Goal: Task Accomplishment & Management: Use online tool/utility

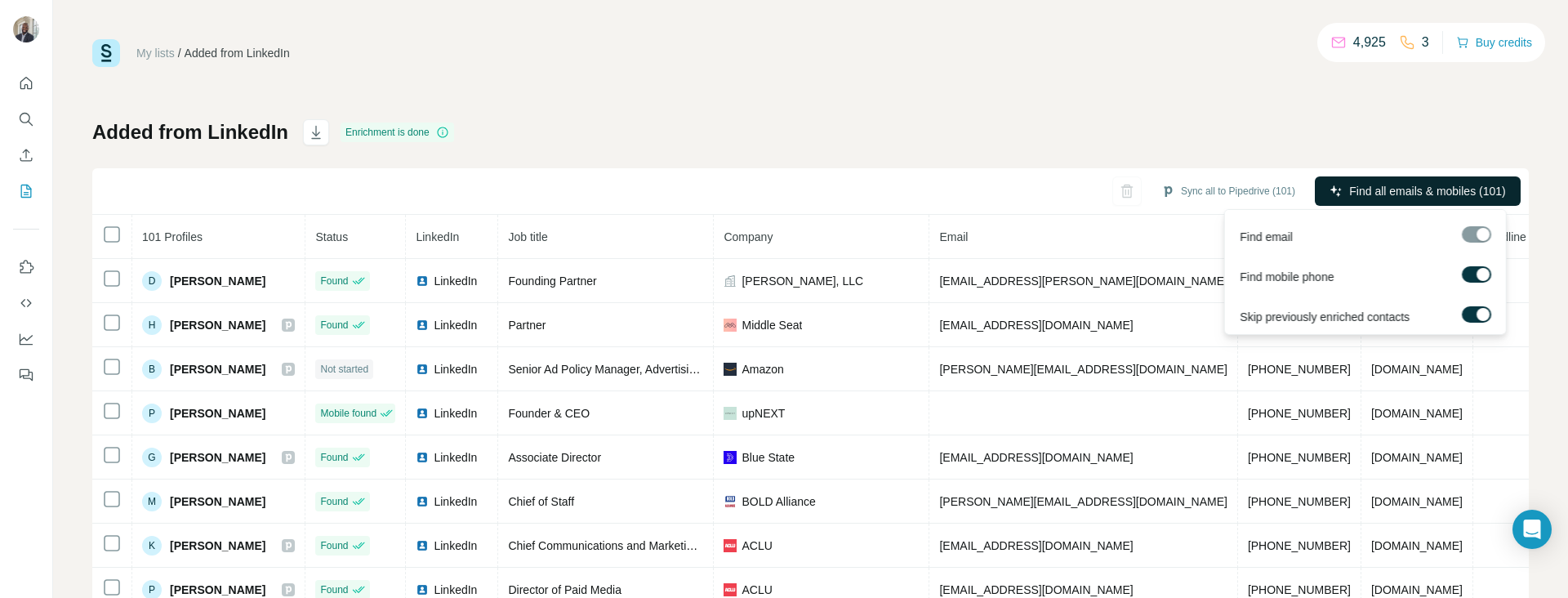
click at [1331, 189] on icon "button" at bounding box center [1335, 191] width 11 height 11
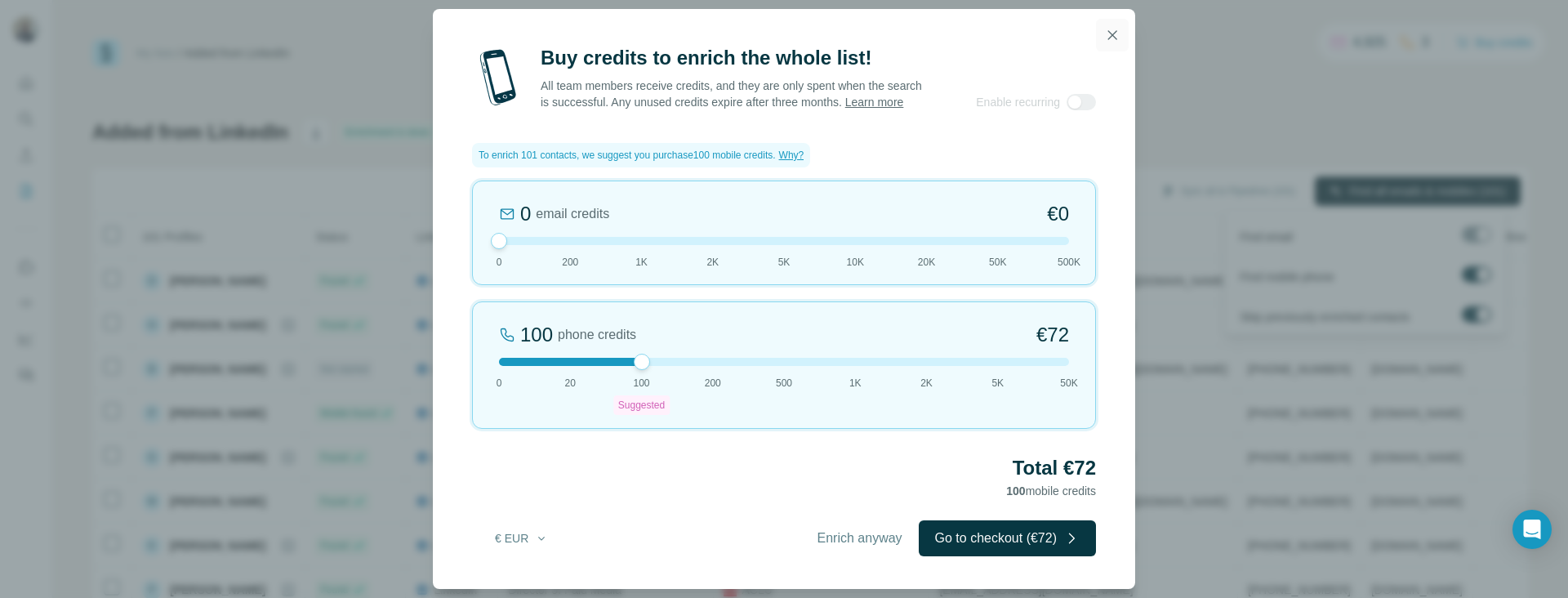
click at [1104, 29] on icon "button" at bounding box center [1112, 35] width 16 height 16
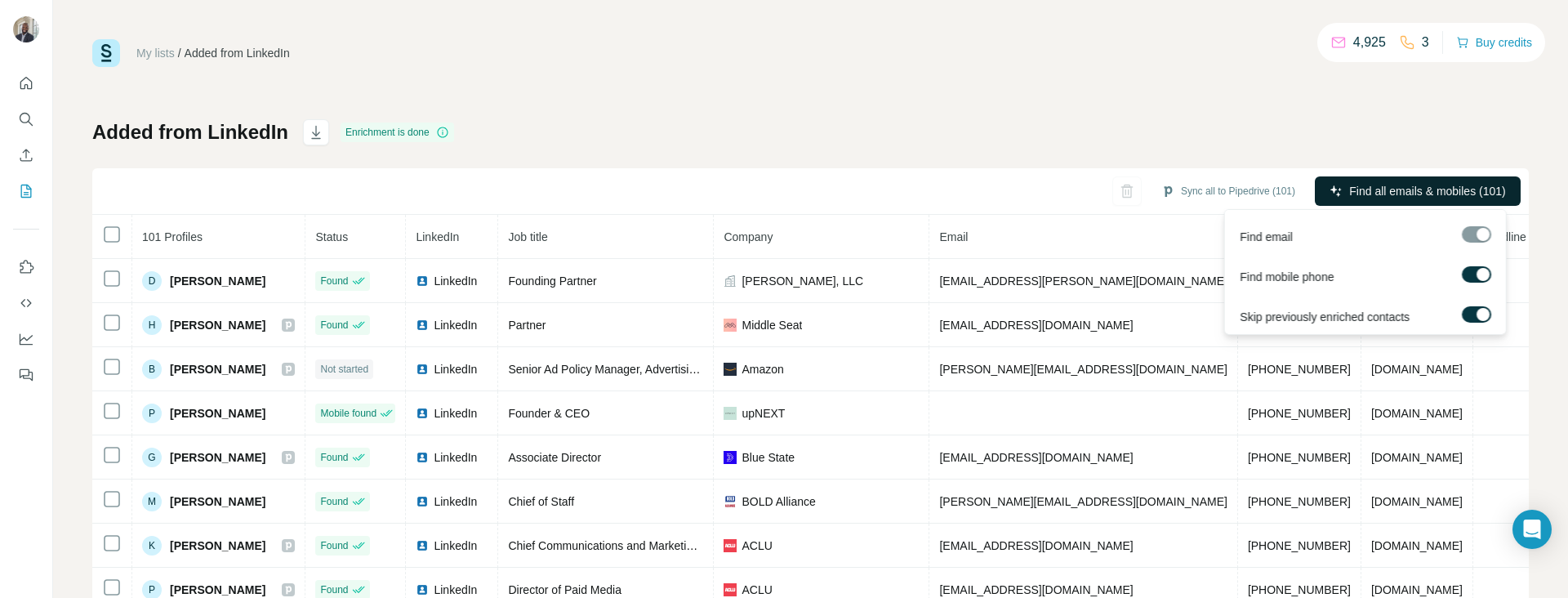
click at [747, 59] on div "My lists / Added from LinkedIn 4,925 3 Buy credits" at bounding box center [811, 53] width 1437 height 28
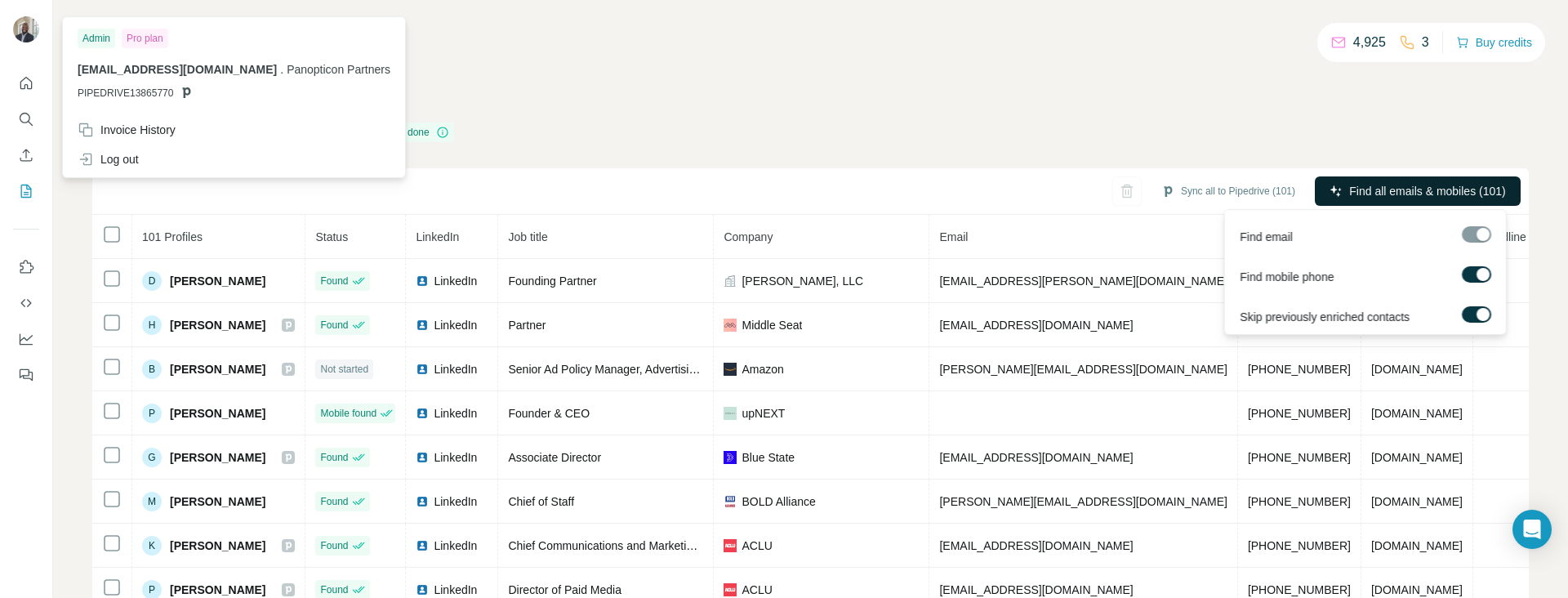
click at [33, 37] on img at bounding box center [26, 29] width 26 height 26
click at [514, 126] on div "Added from LinkedIn Enrichment is done Sync all to Pipedrive (101) Find all ema…" at bounding box center [811, 382] width 1437 height 526
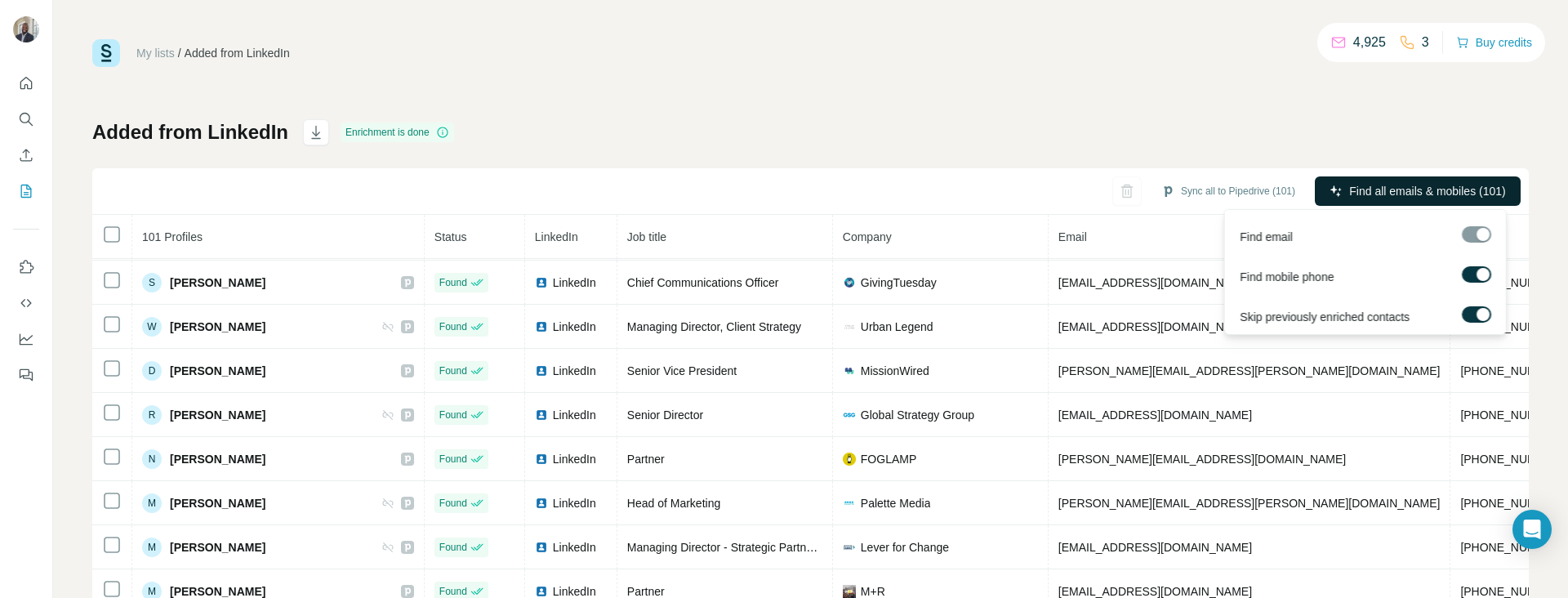
scroll to position [1826, 0]
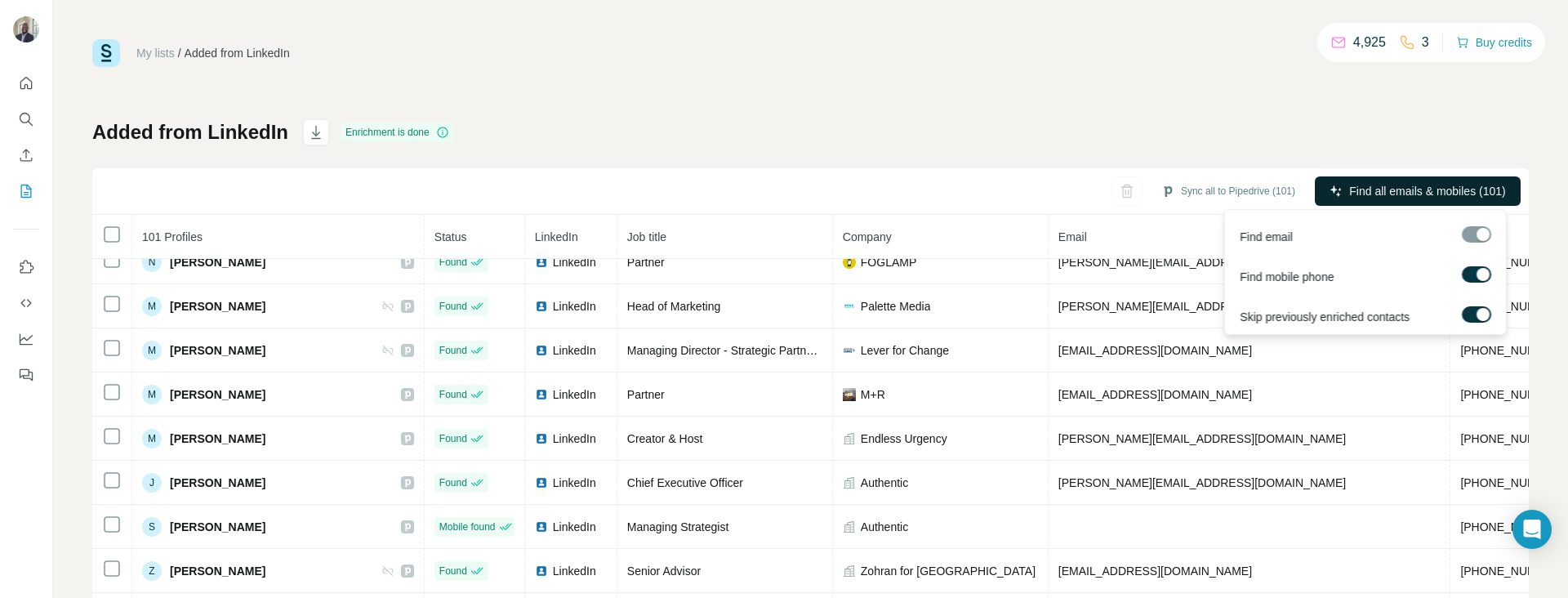
click at [445, 129] on icon at bounding box center [442, 132] width 13 height 13
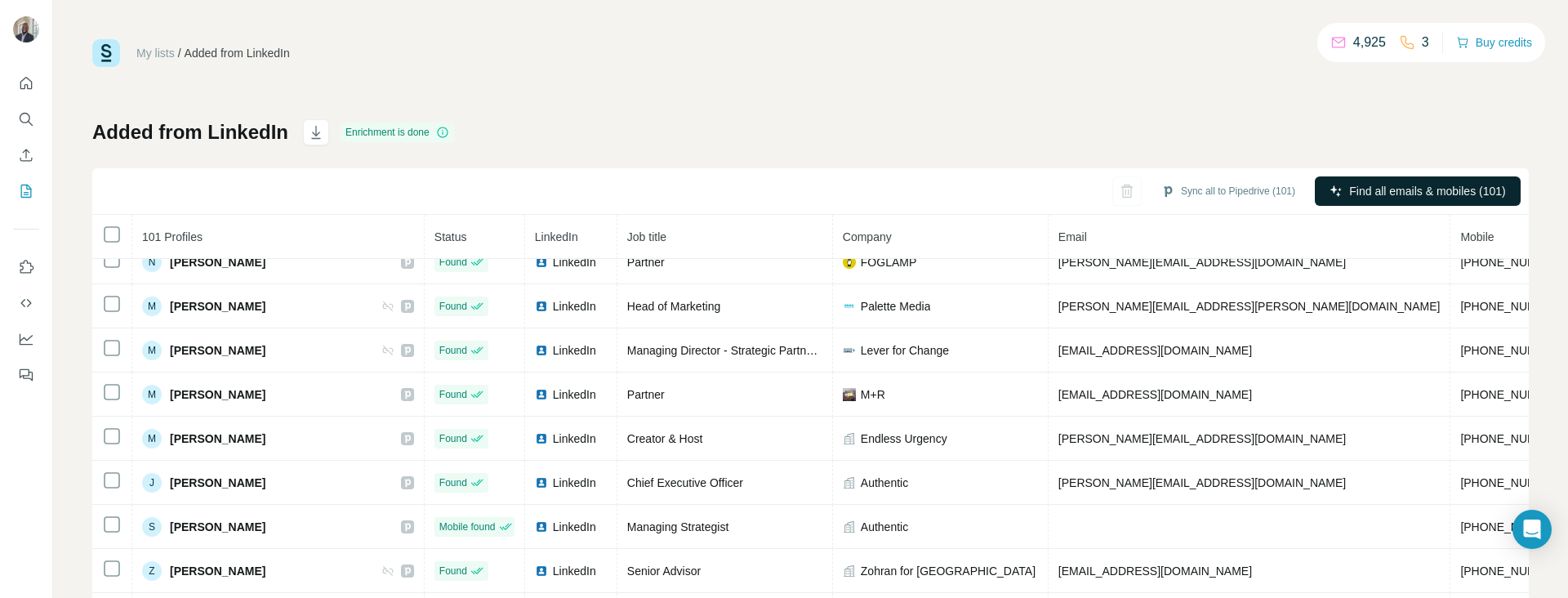
click at [956, 124] on div "Added from LinkedIn Enrichment is done Sync all to Pipedrive (101) Find all ema…" at bounding box center [811, 382] width 1437 height 526
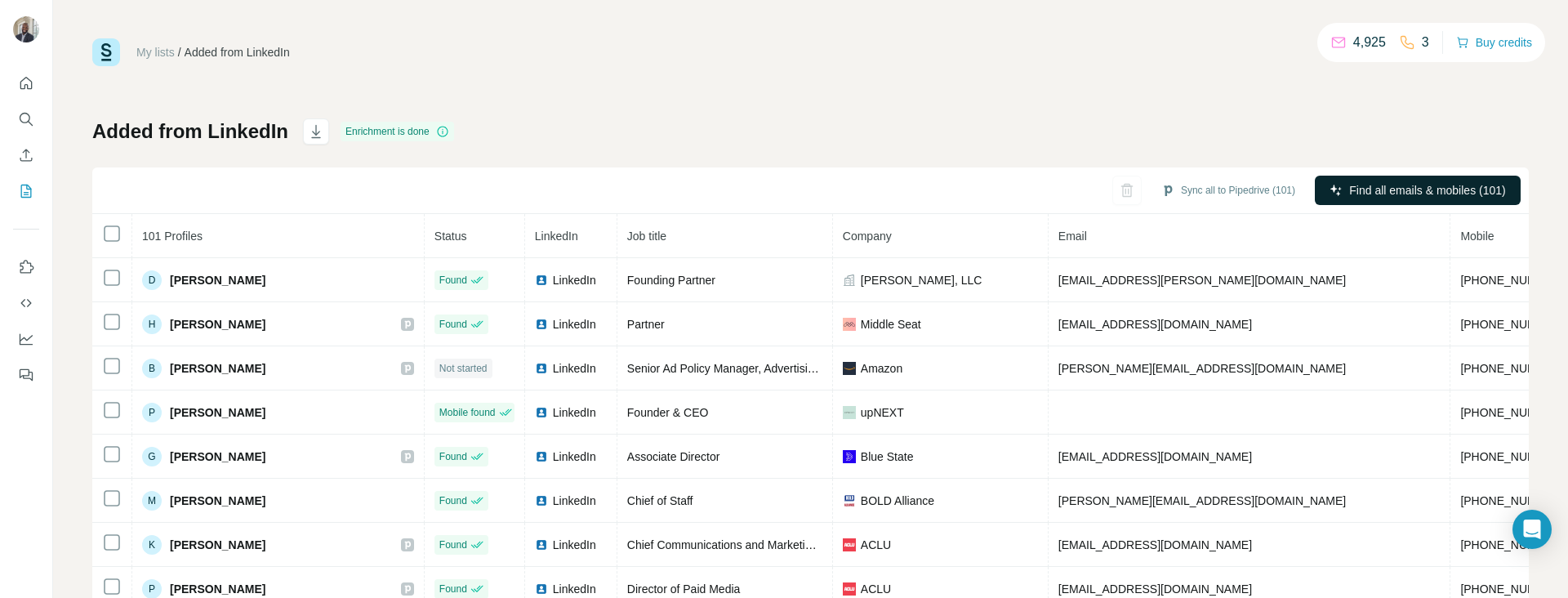
scroll to position [0, 0]
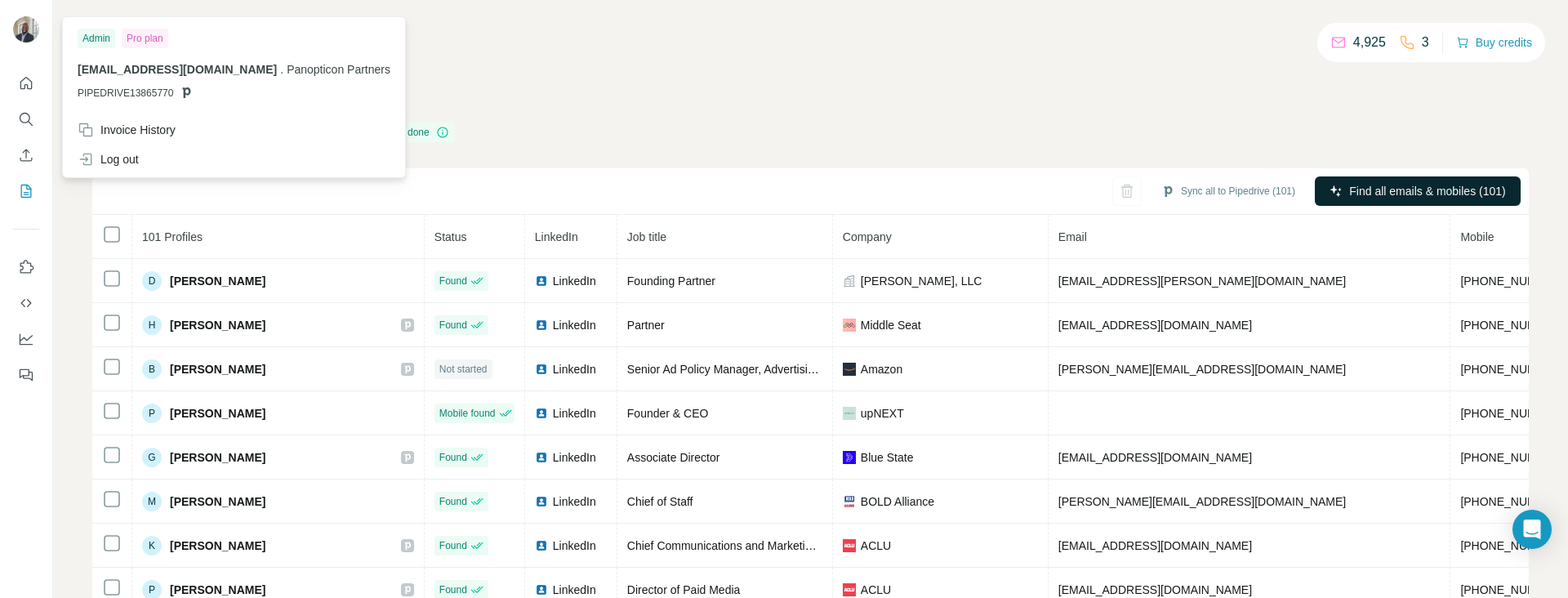
click at [19, 39] on img at bounding box center [26, 29] width 26 height 26
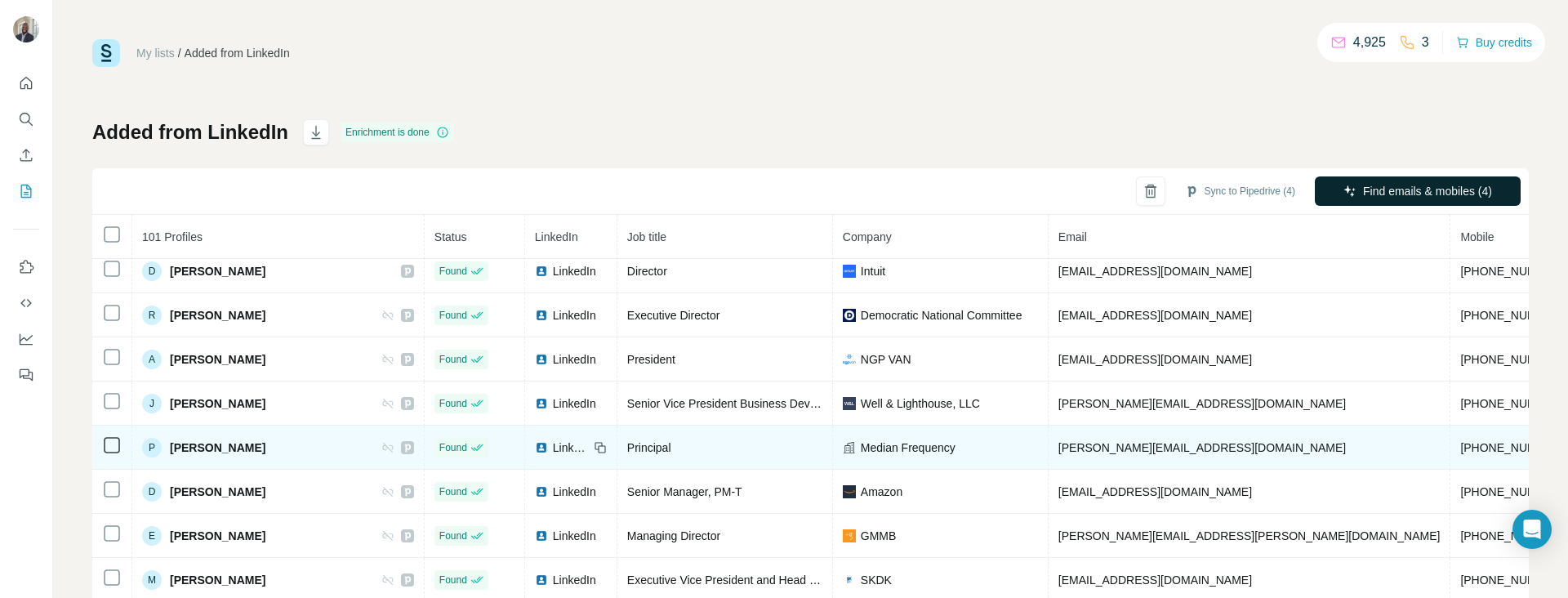
scroll to position [87, 0]
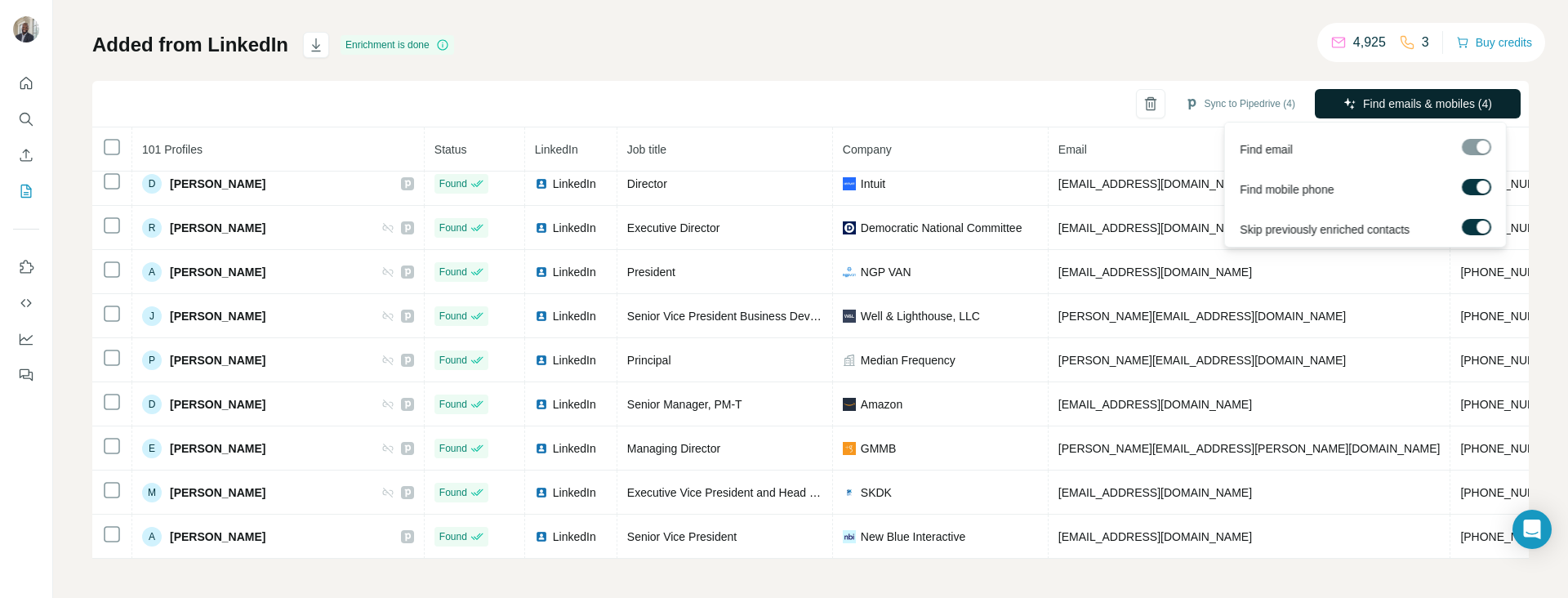
click at [1456, 103] on span "Find emails & mobiles (4)" at bounding box center [1428, 103] width 129 height 16
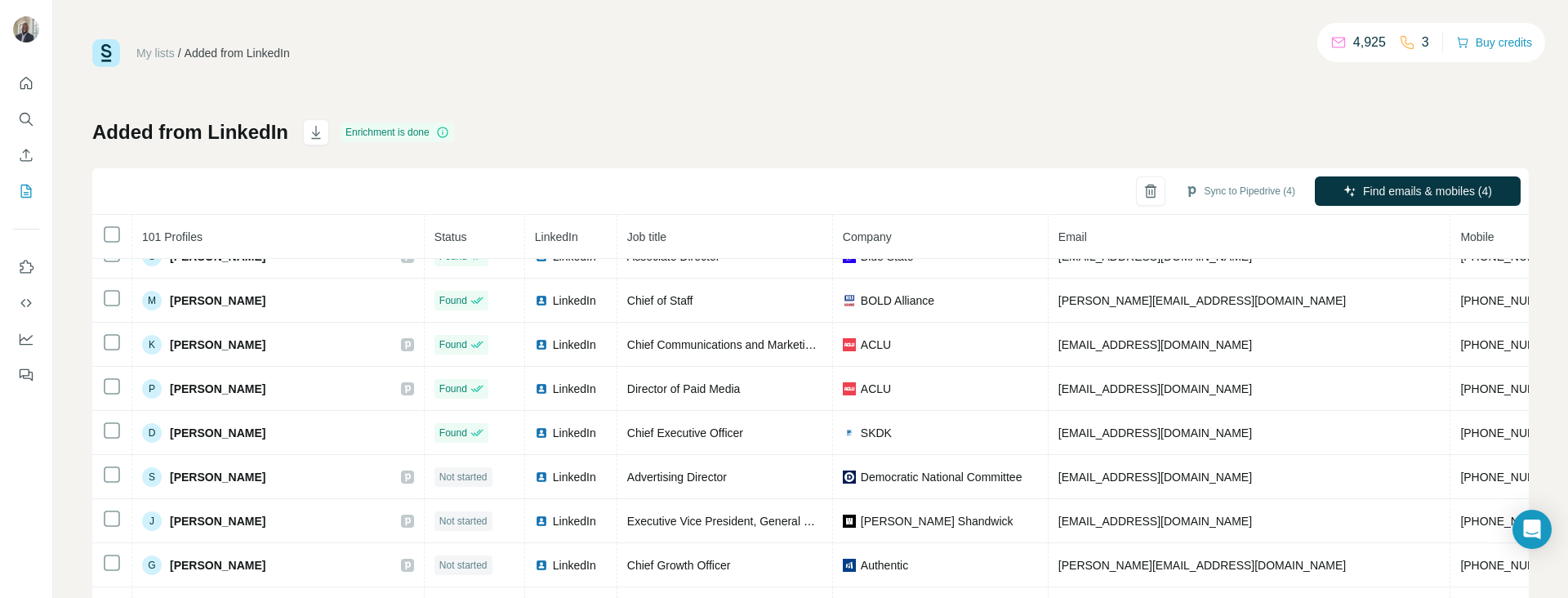
scroll to position [217, 0]
